Goal: Task Accomplishment & Management: Complete application form

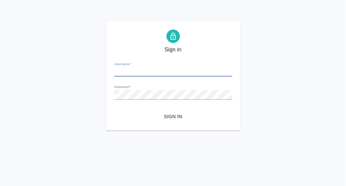
type input "[PERSON_NAME][EMAIL_ADDRESS][DOMAIN_NAME]"
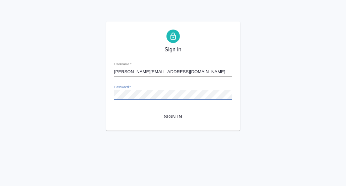
click at [114, 110] on button "Sign in" at bounding box center [173, 116] width 118 height 12
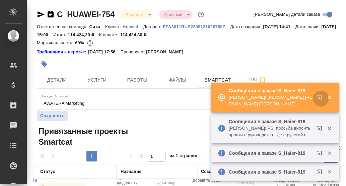
click at [319, 97] on icon "button" at bounding box center [321, 99] width 8 height 8
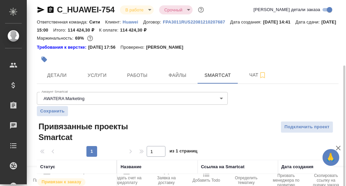
scroll to position [38, 0]
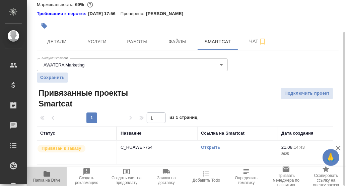
click at [49, 172] on icon "button" at bounding box center [47, 173] width 7 height 5
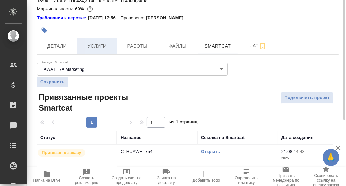
scroll to position [0, 0]
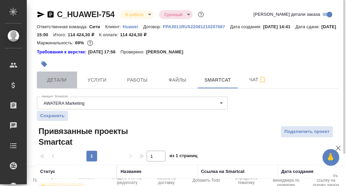
drag, startPoint x: 58, startPoint y: 83, endPoint x: 100, endPoint y: 91, distance: 43.3
click at [58, 84] on span "Детали" at bounding box center [57, 80] width 32 height 8
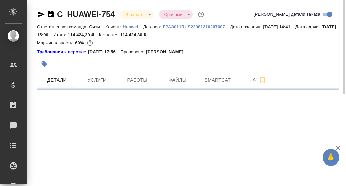
select select "RU"
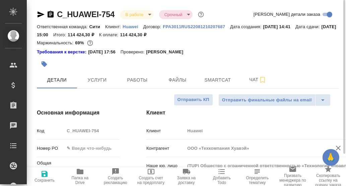
type textarea "x"
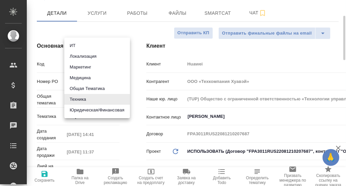
click at [82, 102] on body "🙏 .cls-1 fill:#fff; AWATERA Румянцева Дарья d.rumyantseva Клиенты Спецификации …" at bounding box center [173, 93] width 346 height 186
click at [91, 45] on li "ИТ" at bounding box center [97, 45] width 66 height 11
type input "it"
type textarea "x"
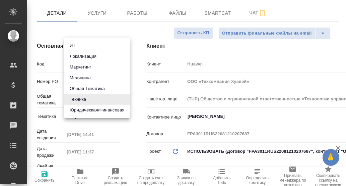
type textarea "x"
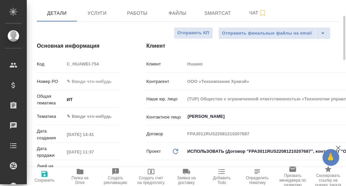
click at [76, 114] on body "🙏 .cls-1 fill:#fff; AWATERA Румянцева Дарья d.rumyantseva Клиенты Спецификации …" at bounding box center [173, 93] width 346 height 186
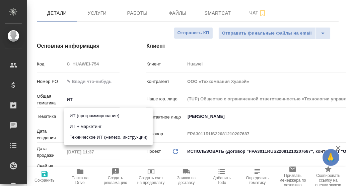
click at [84, 114] on li "ИТ (программирование)" at bounding box center [108, 115] width 88 height 11
type input "5a8b8b956a9677013d343da0"
type textarea "x"
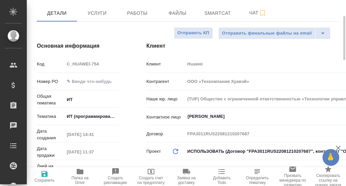
click at [45, 174] on icon "button" at bounding box center [45, 174] width 6 height 6
type textarea "x"
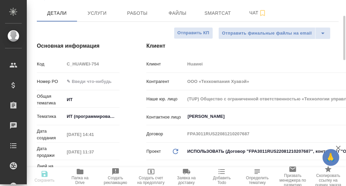
type textarea "x"
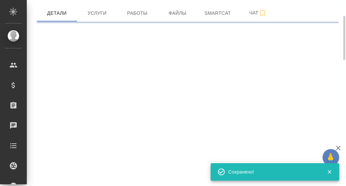
select select "RU"
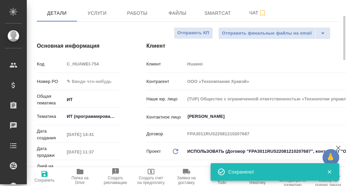
type textarea "x"
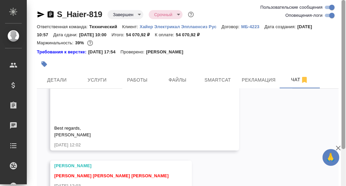
drag, startPoint x: 344, startPoint y: 71, endPoint x: 325, endPoint y: 69, distance: 19.2
click at [329, 64] on div "S_Haier-819 Завершен closed Срочный urgent Ответственная команда: Технический К…" at bounding box center [186, 93] width 319 height 186
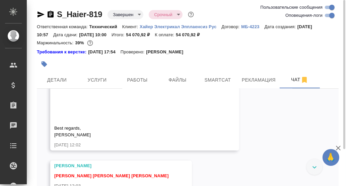
scroll to position [12504, 0]
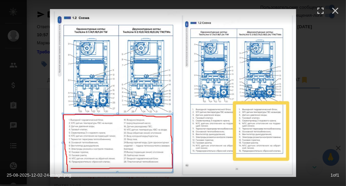
click at [209, 162] on div "25-08-2025-12-02-24-image.png 1 of 1" at bounding box center [173, 93] width 246 height 168
click at [319, 132] on div "25-08-2025-12-02-24-image.png 1 of 1" at bounding box center [173, 93] width 346 height 186
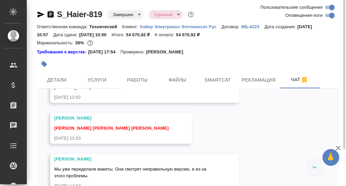
scroll to position [12384, 0]
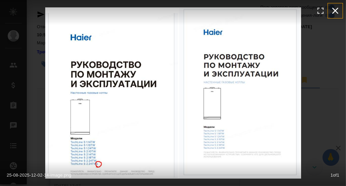
click at [337, 12] on icon "button" at bounding box center [336, 11] width 6 height 6
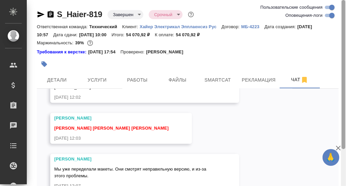
scroll to position [46, 0]
